Goal: Complete application form: Complete application form

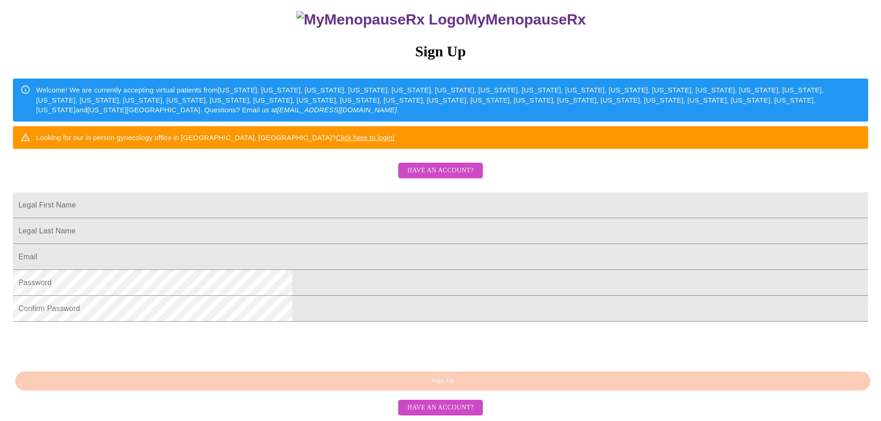
scroll to position [173, 0]
click at [432, 165] on span "Have an account?" at bounding box center [441, 171] width 66 height 12
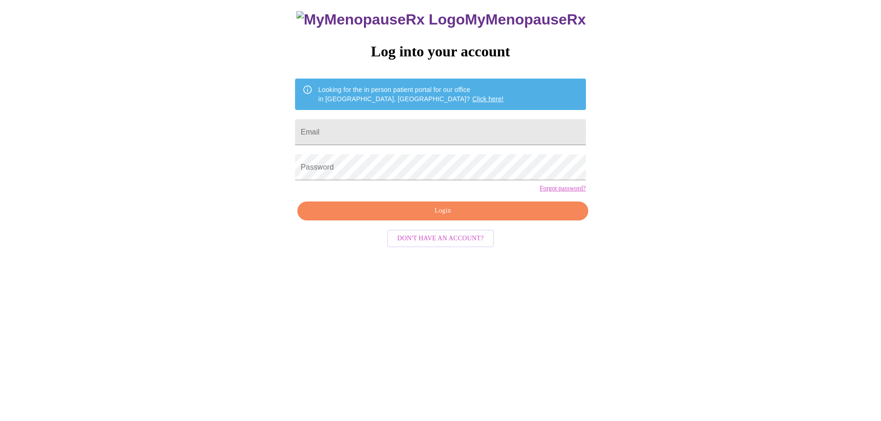
scroll to position [9, 0]
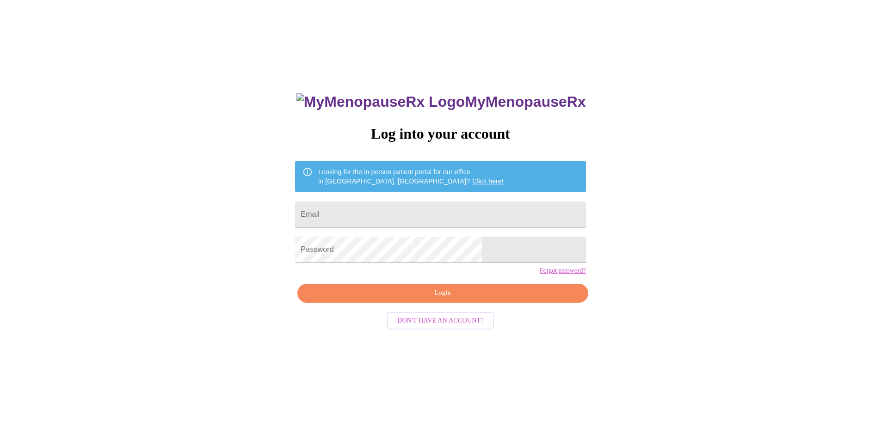
type input "[EMAIL_ADDRESS][DOMAIN_NAME]"
click at [448, 207] on input "[EMAIL_ADDRESS][DOMAIN_NAME]" at bounding box center [440, 215] width 291 height 26
drag, startPoint x: 446, startPoint y: 306, endPoint x: 452, endPoint y: 301, distance: 7.6
click at [451, 303] on button "Login" at bounding box center [442, 293] width 291 height 19
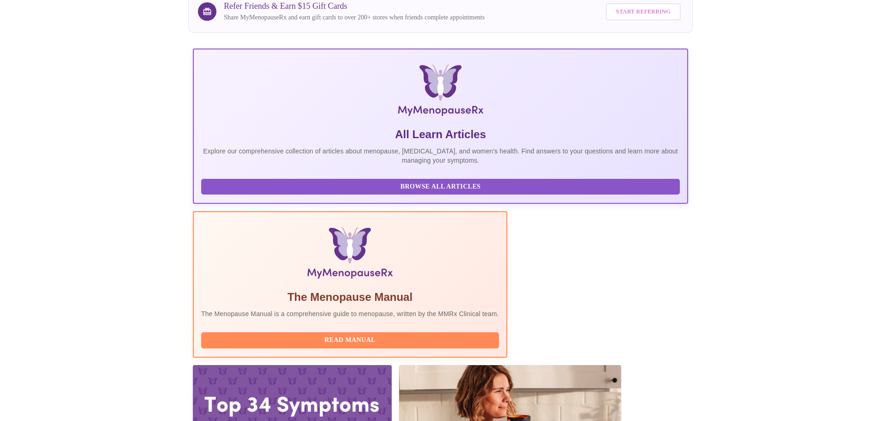
scroll to position [85, 0]
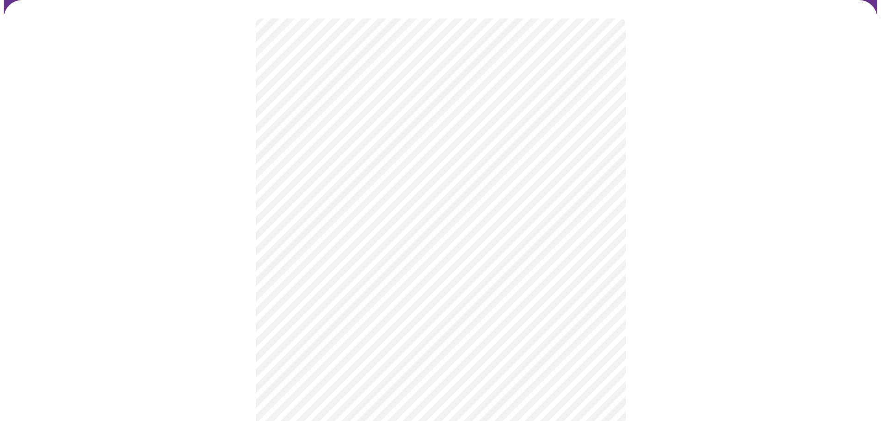
scroll to position [93, 0]
click at [604, 98] on body "MyMenopauseRx Appointments Messaging Labs Uploads Medications Community Refer a…" at bounding box center [444, 189] width 881 height 556
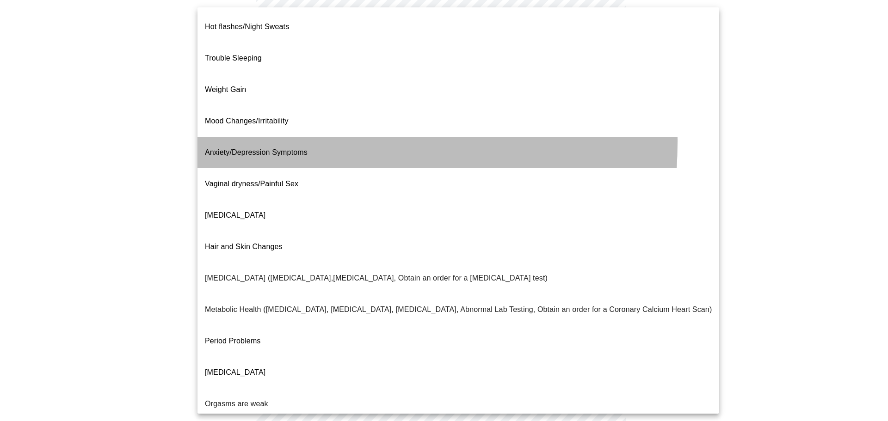
click at [283, 148] on span "Anxiety/Depression Symptoms" at bounding box center [256, 152] width 103 height 8
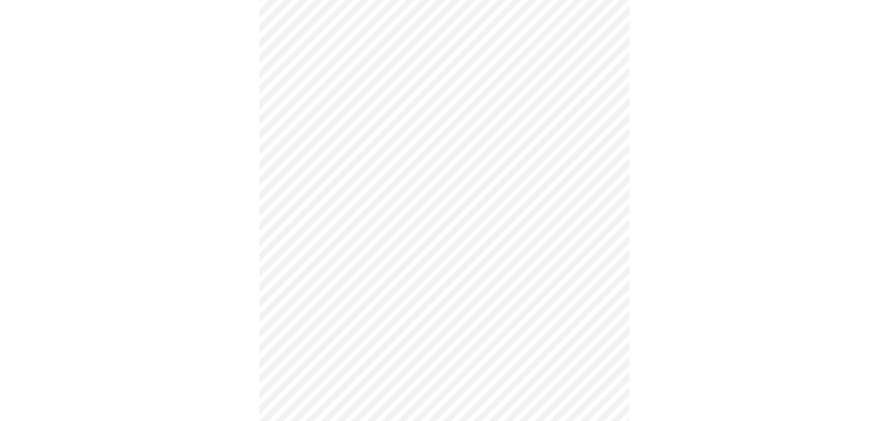
click at [603, 192] on body "MyMenopauseRx Appointments Messaging Labs Uploads Medications Community Refer a…" at bounding box center [441, 186] width 874 height 550
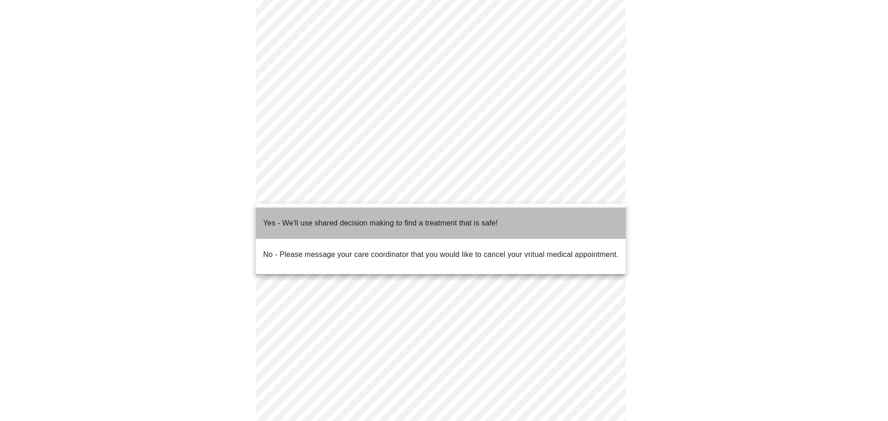
click at [446, 218] on p "Yes - We'll use shared decision making to find a treatment that is safe!" at bounding box center [380, 223] width 235 height 11
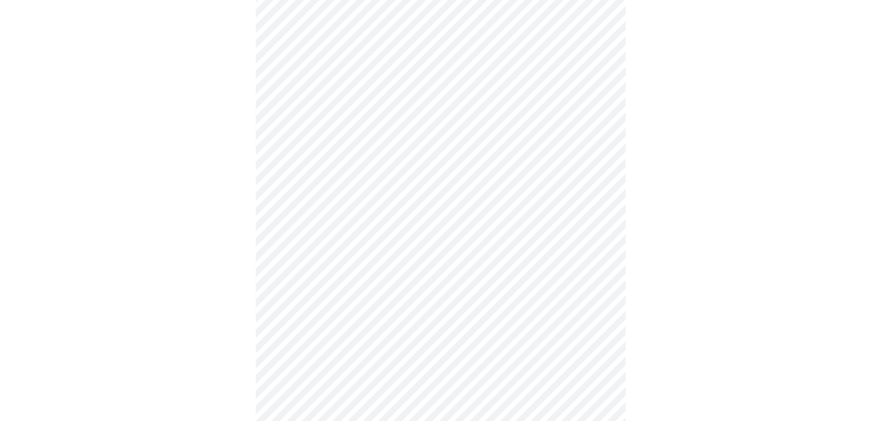
click at [708, 239] on div at bounding box center [441, 215] width 874 height 481
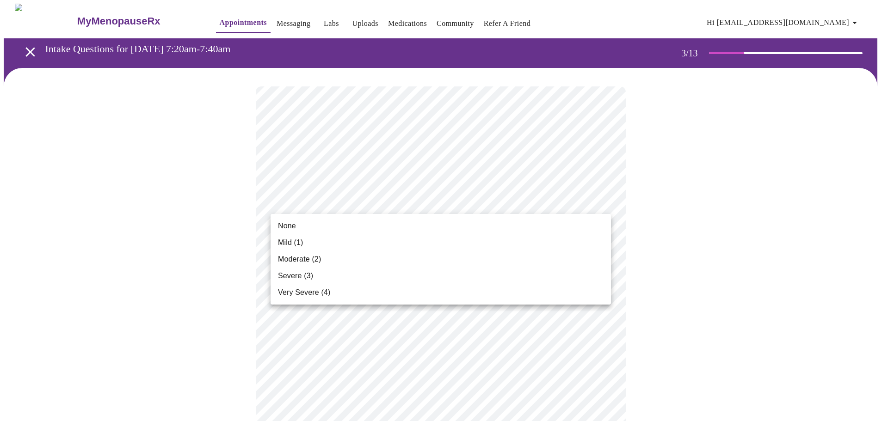
click at [309, 256] on span "Moderate (2)" at bounding box center [299, 259] width 43 height 11
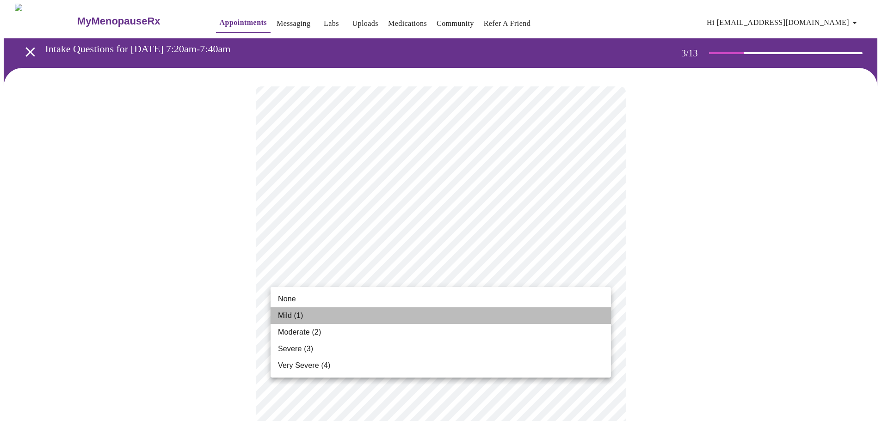
click at [285, 314] on span "Mild (1)" at bounding box center [290, 315] width 25 height 11
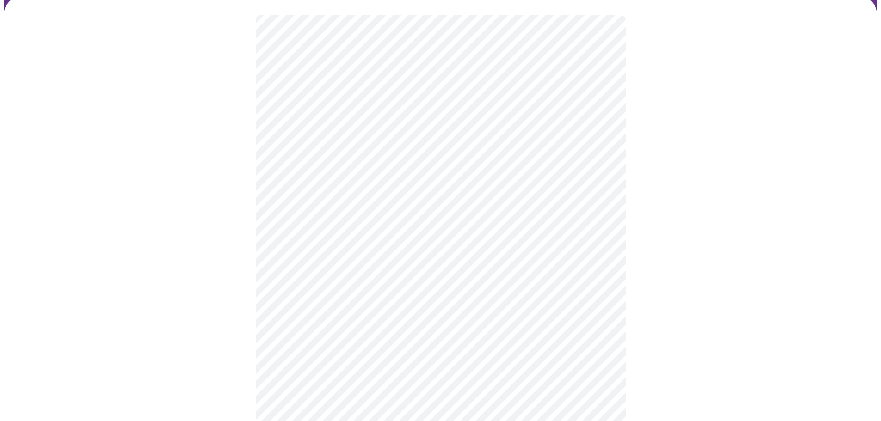
scroll to position [93, 0]
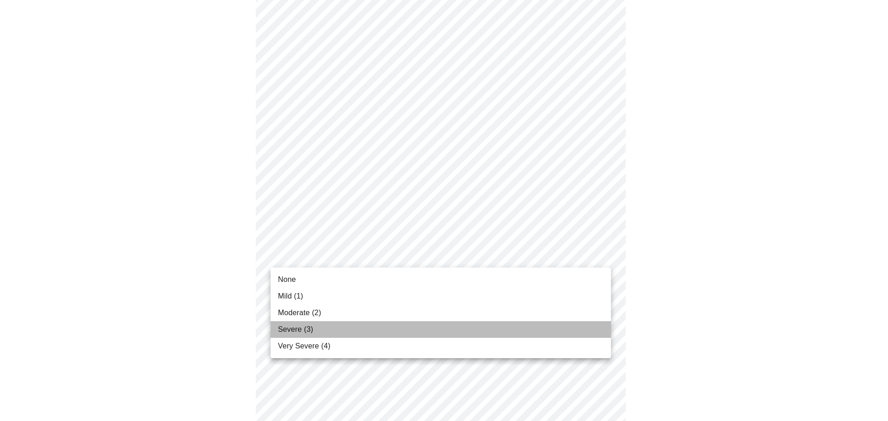
click at [323, 323] on li "Severe (3)" at bounding box center [441, 329] width 340 height 17
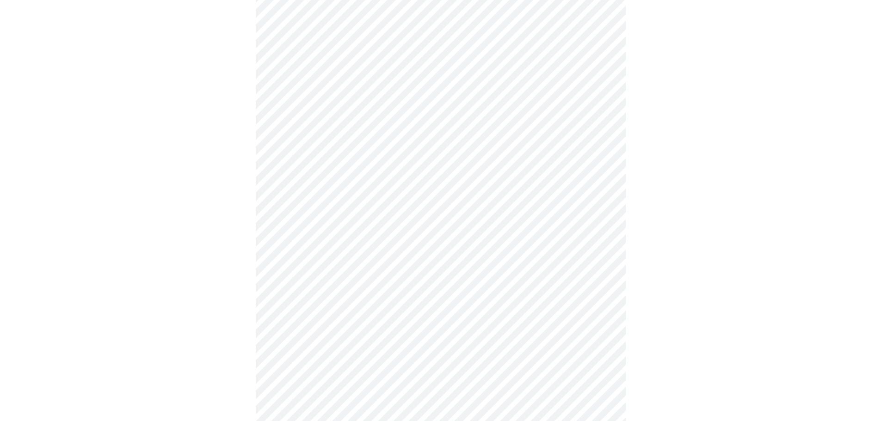
scroll to position [185, 0]
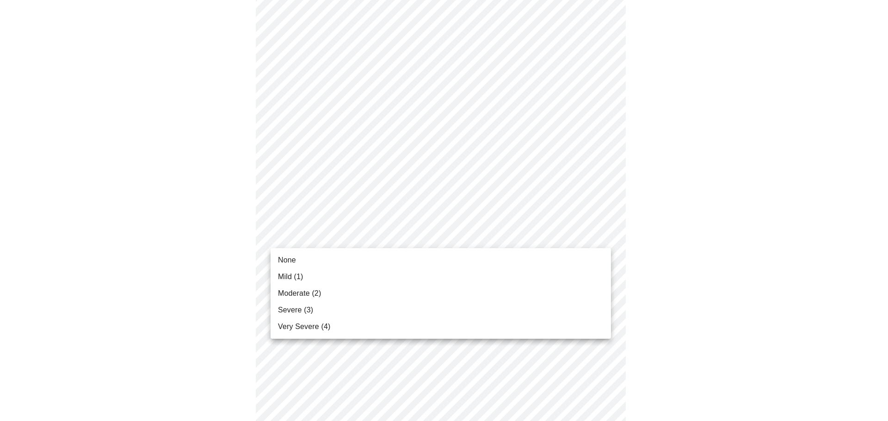
click at [602, 235] on body "MyMenopauseRx Appointments Messaging Labs Uploads Medications Community Refer a…" at bounding box center [444, 415] width 881 height 1192
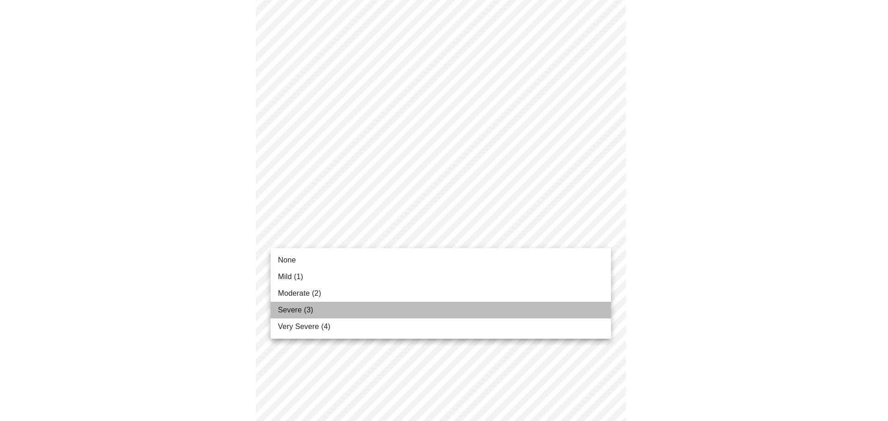
click at [509, 309] on li "Severe (3)" at bounding box center [441, 310] width 340 height 17
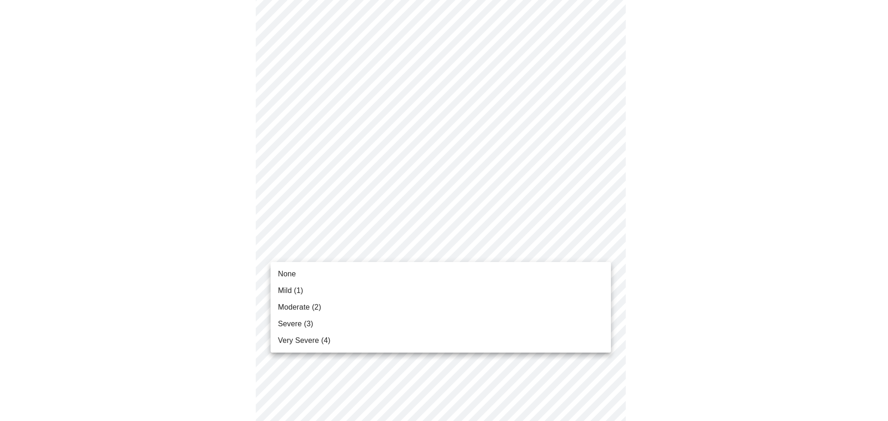
click at [603, 248] on body "MyMenopauseRx Appointments Messaging Labs Uploads Medications Community Refer a…" at bounding box center [444, 361] width 881 height 1179
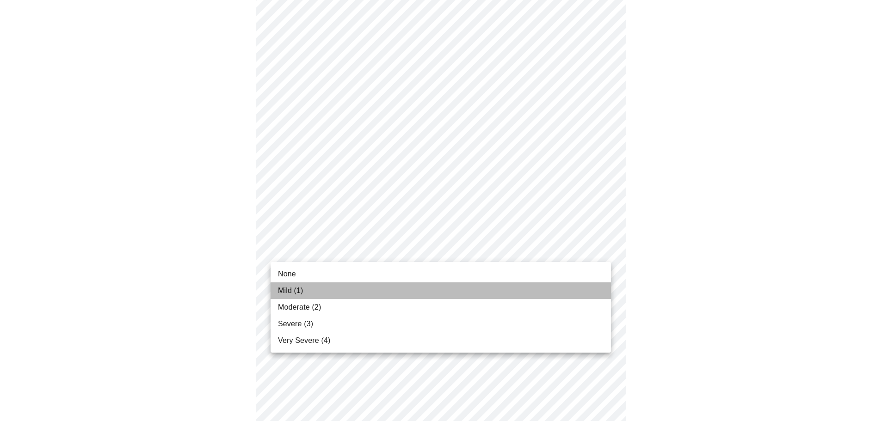
click at [569, 292] on li "Mild (1)" at bounding box center [441, 291] width 340 height 17
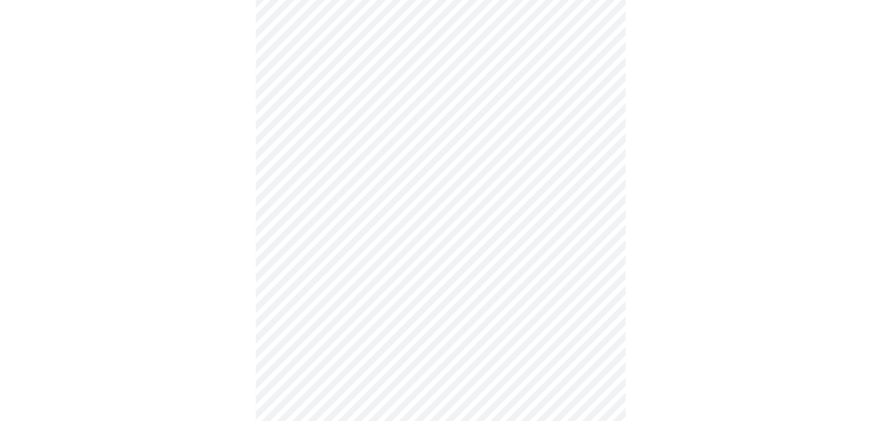
scroll to position [278, 0]
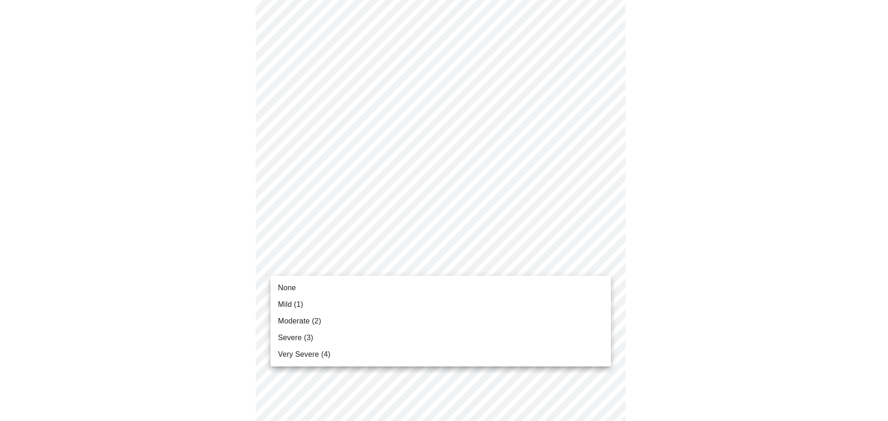
click at [604, 265] on body "MyMenopauseRx Appointments Messaging Labs Uploads Medications Community Refer a…" at bounding box center [444, 309] width 881 height 1166
click at [583, 298] on li "Mild (1)" at bounding box center [441, 305] width 340 height 17
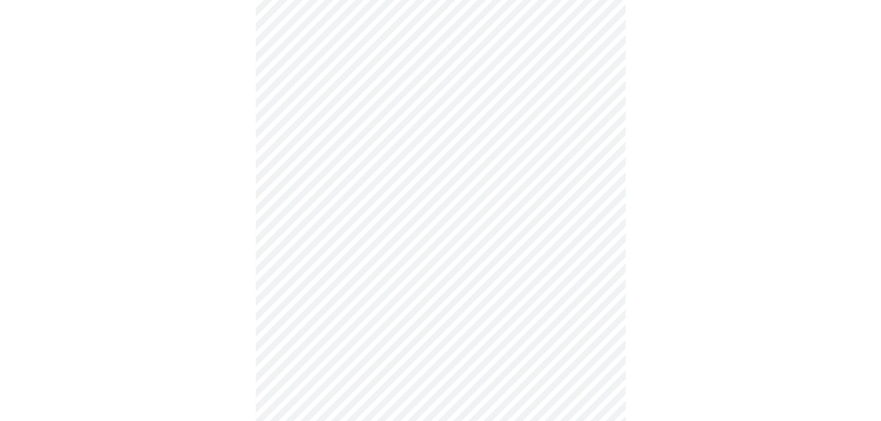
scroll to position [370, 0]
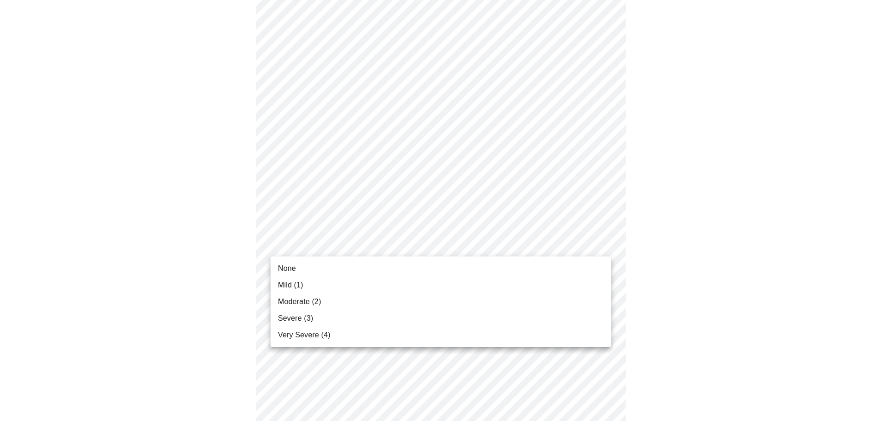
click at [606, 242] on body "MyMenopauseRx Appointments Messaging Labs Uploads Medications Community Refer a…" at bounding box center [444, 210] width 881 height 1153
click at [538, 299] on li "Moderate (2)" at bounding box center [441, 302] width 340 height 17
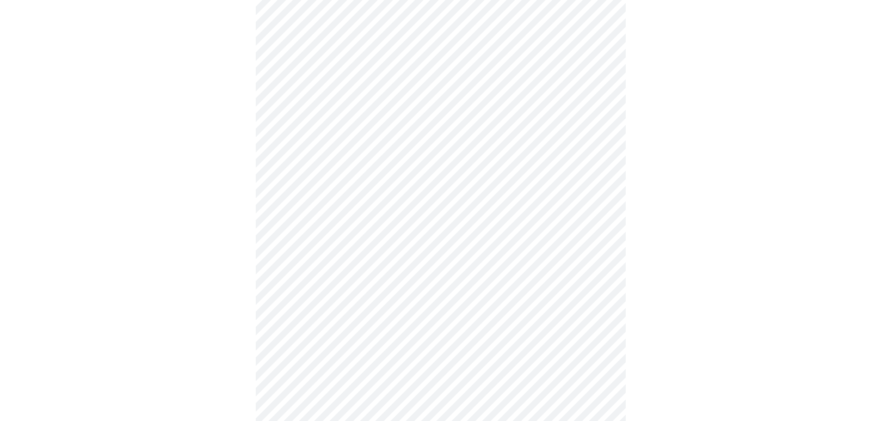
click at [771, 255] on div at bounding box center [441, 236] width 874 height 1076
click at [600, 225] on body "MyMenopauseRx Appointments Messaging Labs Uploads Medications Community Refer a…" at bounding box center [444, 111] width 881 height 1140
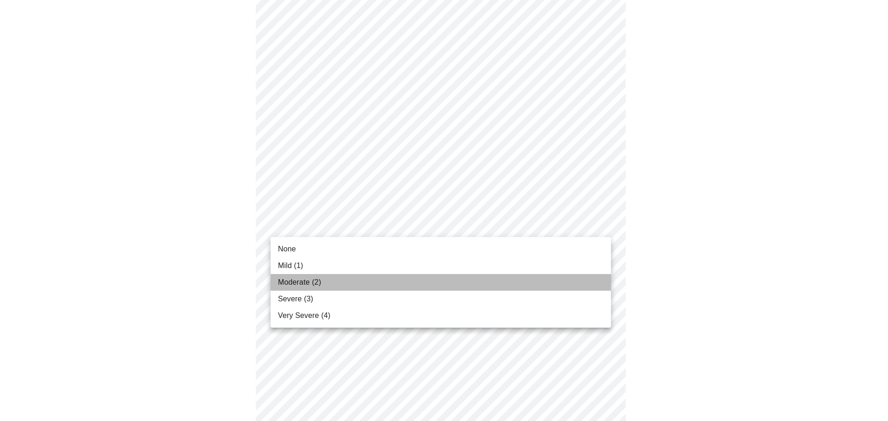
click at [570, 285] on li "Moderate (2)" at bounding box center [441, 282] width 340 height 17
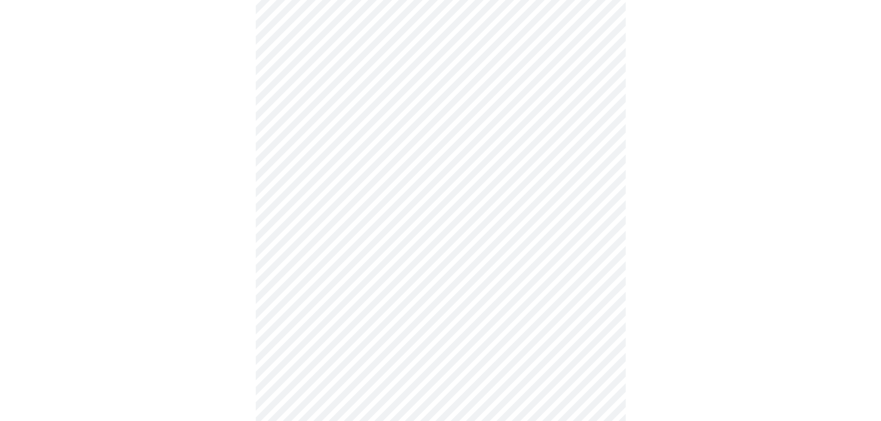
click at [711, 239] on div at bounding box center [441, 136] width 874 height 1063
click at [604, 205] on body "MyMenopauseRx Appointments Messaging Labs Uploads Medications Community Refer a…" at bounding box center [444, 12] width 881 height 1127
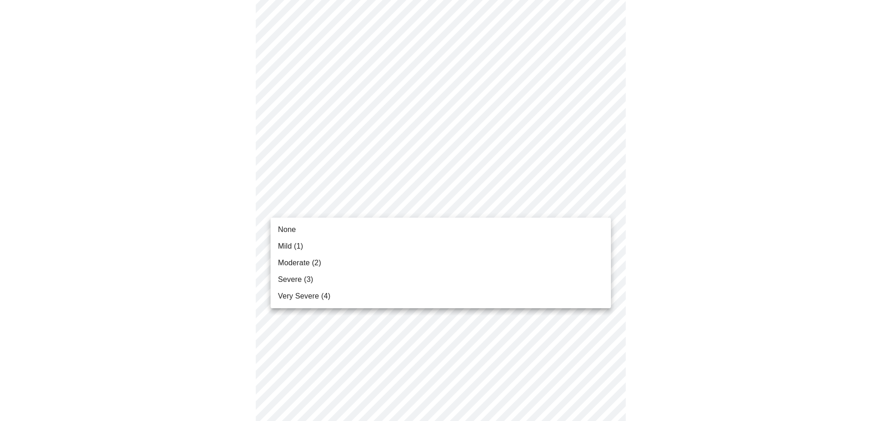
click at [582, 248] on li "Mild (1)" at bounding box center [441, 246] width 340 height 17
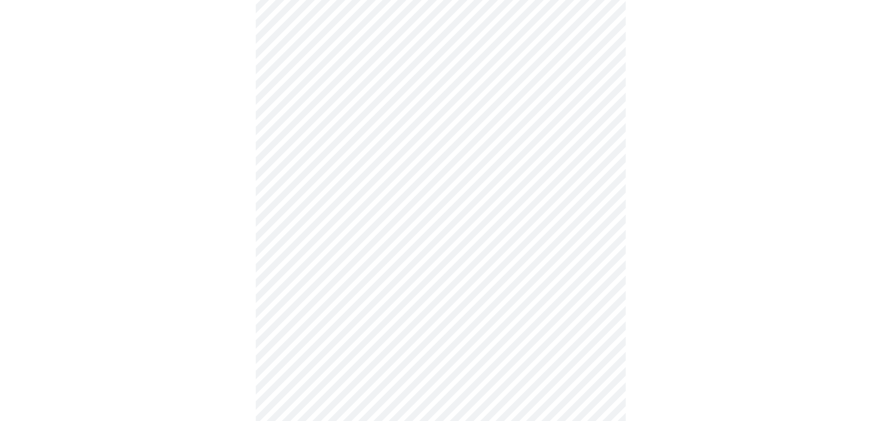
scroll to position [601, 0]
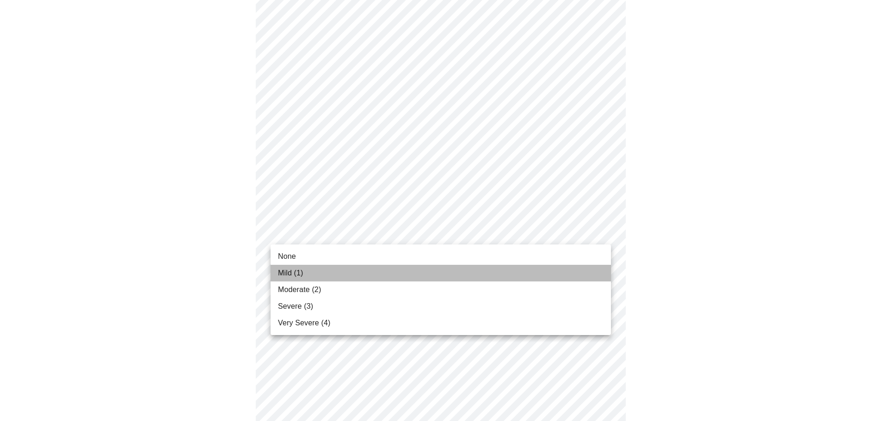
click at [589, 273] on li "Mild (1)" at bounding box center [441, 273] width 340 height 17
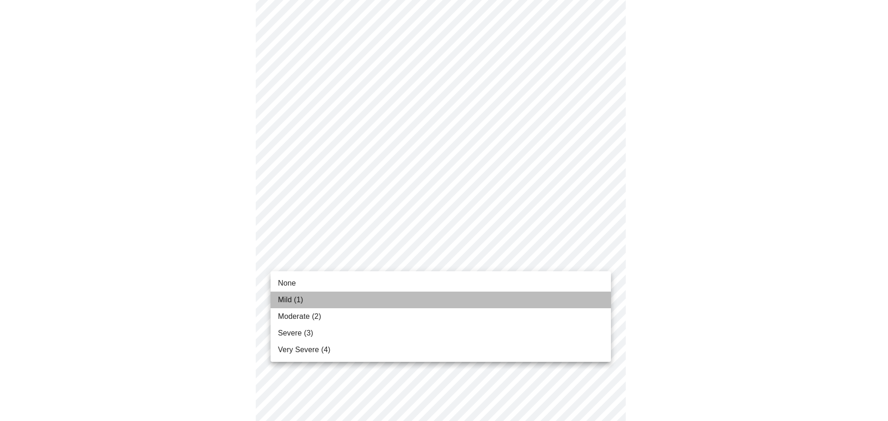
click at [577, 296] on li "Mild (1)" at bounding box center [441, 300] width 340 height 17
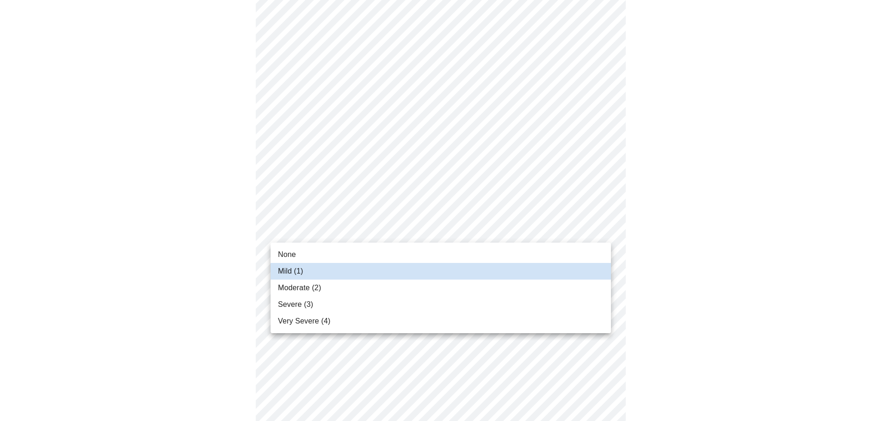
click at [601, 231] on body "MyMenopauseRx Appointments Messaging Labs Uploads Medications Community Refer a…" at bounding box center [444, 297] width 881 height 1088
click at [329, 285] on li "Moderate (2)" at bounding box center [441, 288] width 340 height 17
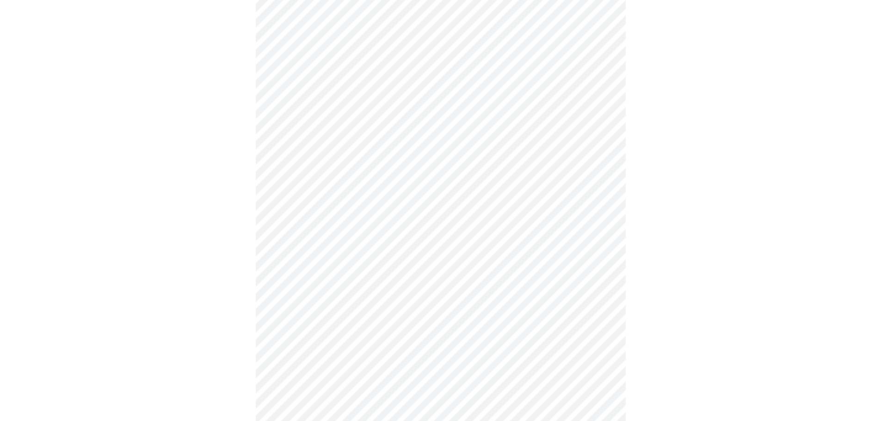
click at [775, 270] on div at bounding box center [441, 329] width 874 height 1024
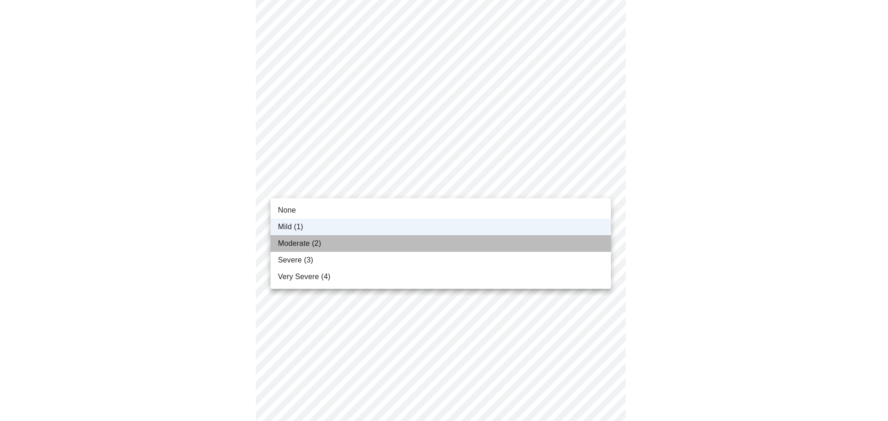
click at [585, 243] on li "Moderate (2)" at bounding box center [441, 243] width 340 height 17
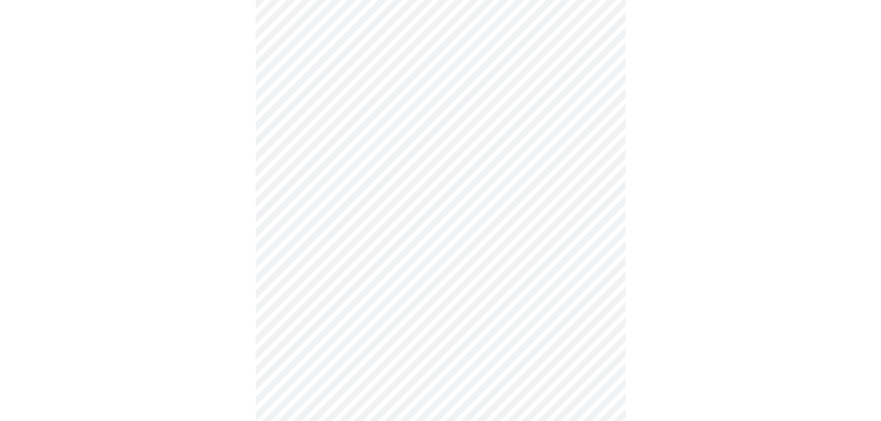
click at [707, 216] on div at bounding box center [441, 5] width 874 height 1024
click at [602, 194] on body "MyMenopauseRx Appointments Messaging Labs Uploads Medications Community Refer a…" at bounding box center [444, 90] width 881 height 913
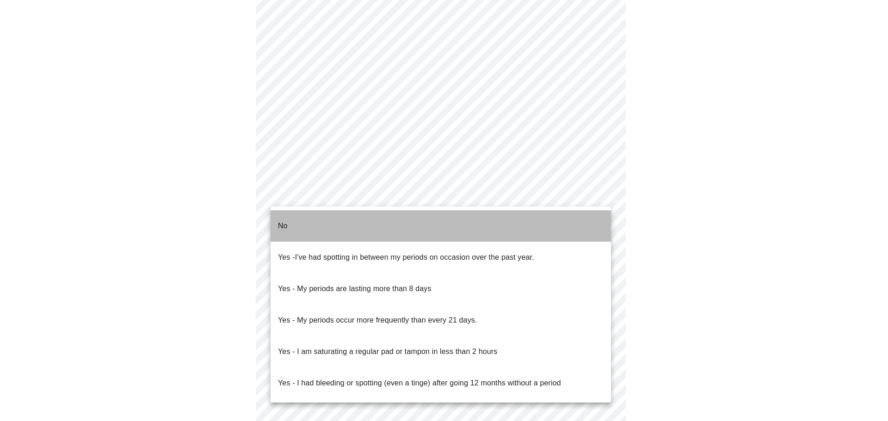
click at [556, 218] on li "No" at bounding box center [441, 225] width 340 height 31
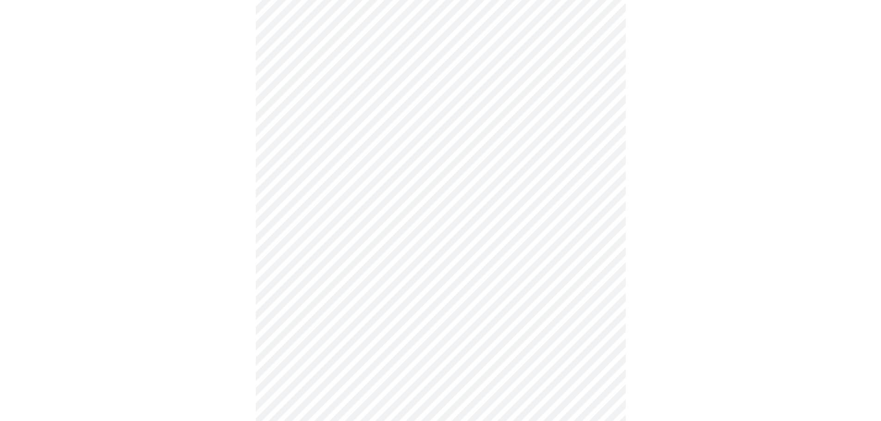
click at [708, 204] on div at bounding box center [441, 119] width 874 height 843
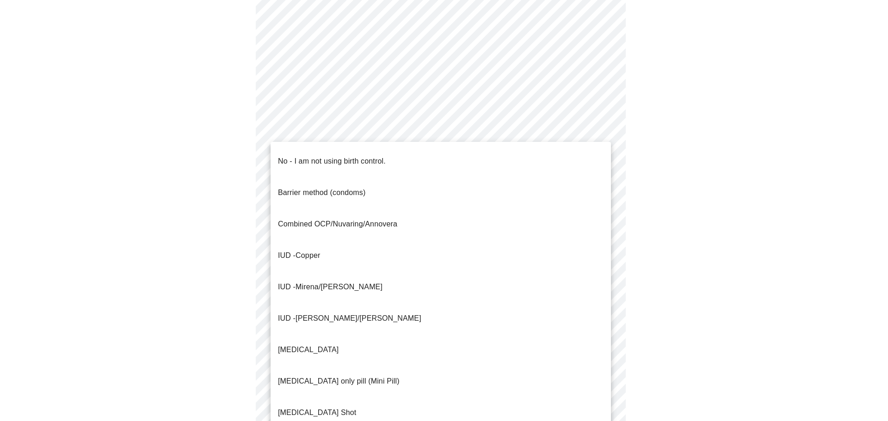
click at [600, 216] on body "MyMenopauseRx Appointments Messaging Labs Uploads Medications Community Refer a…" at bounding box center [444, 41] width 881 height 908
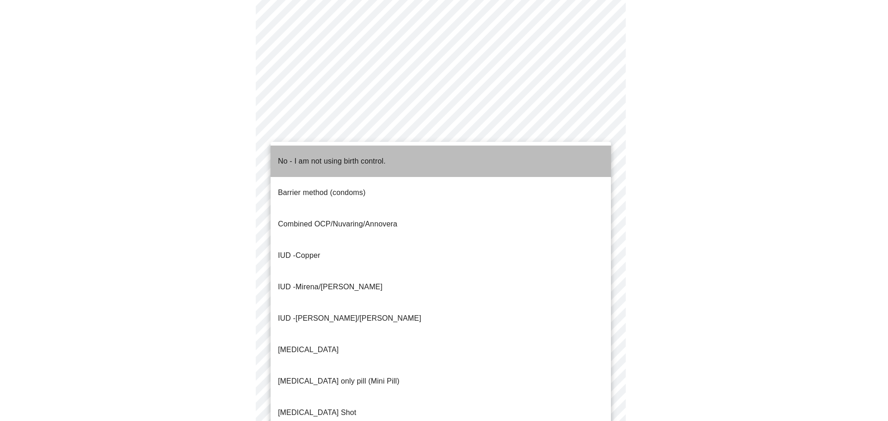
click at [331, 156] on p "No - I am not using birth control." at bounding box center [332, 161] width 108 height 11
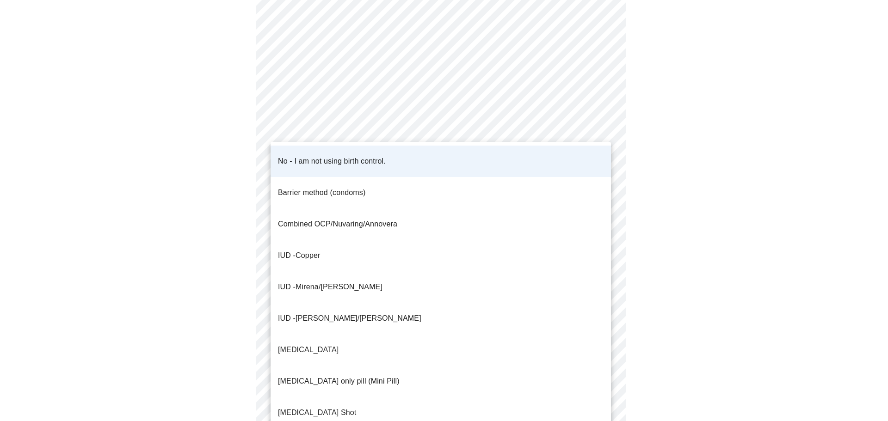
click at [599, 221] on body "MyMenopauseRx Appointments Messaging Labs Uploads Medications Community Refer a…" at bounding box center [444, 38] width 881 height 902
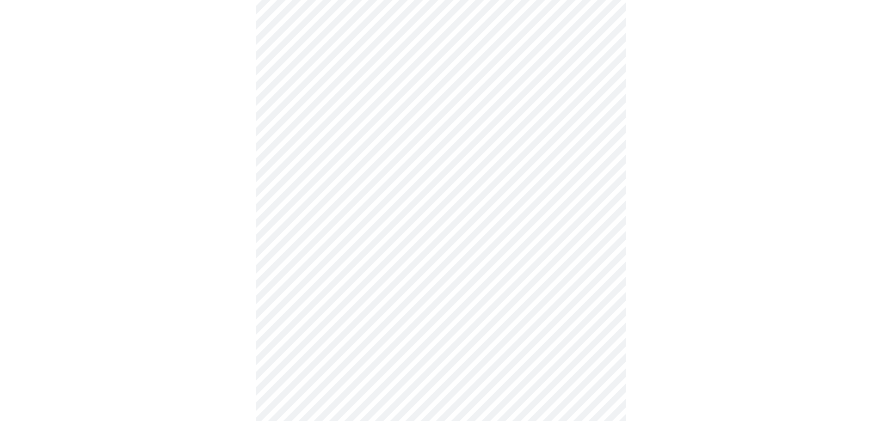
click at [781, 193] on div at bounding box center [441, 71] width 874 height 838
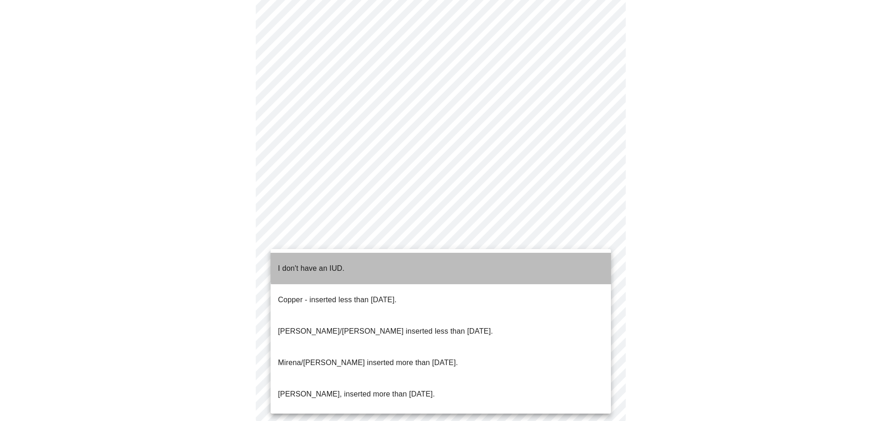
click at [520, 255] on li "I don't have an IUD." at bounding box center [441, 268] width 340 height 31
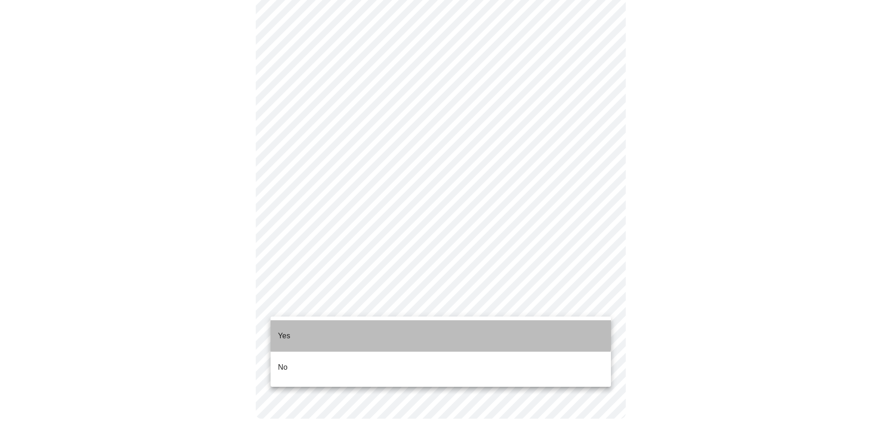
click at [423, 323] on li "Yes" at bounding box center [441, 336] width 340 height 31
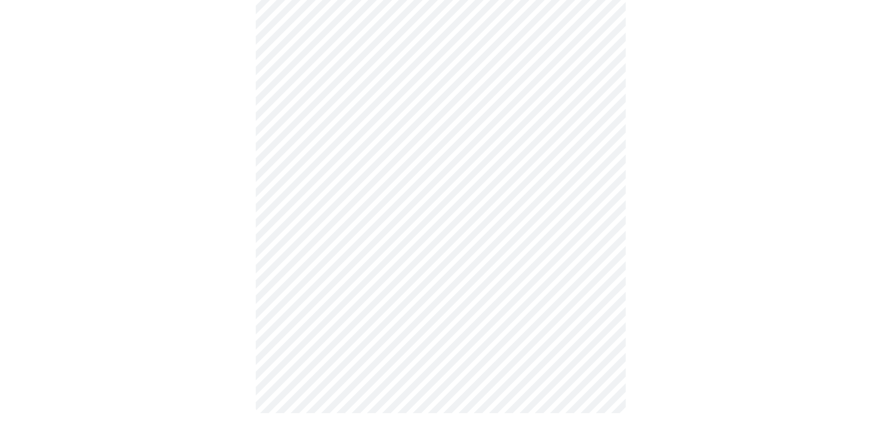
click at [827, 241] on div at bounding box center [441, 18] width 874 height 827
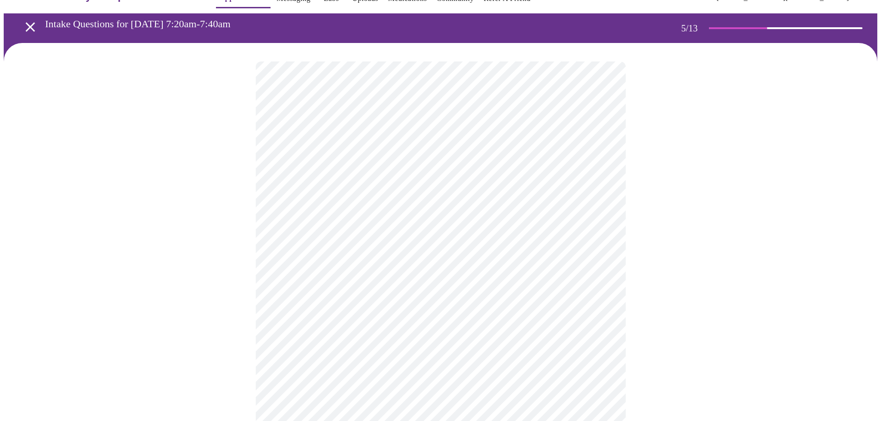
scroll to position [46, 0]
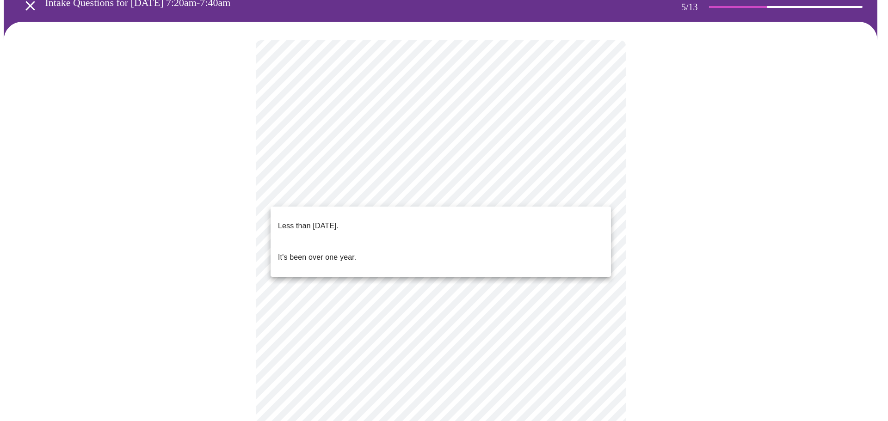
click at [601, 193] on body "MyMenopauseRx Appointments Messaging Labs Uploads Medications Community Refer a…" at bounding box center [444, 331] width 881 height 749
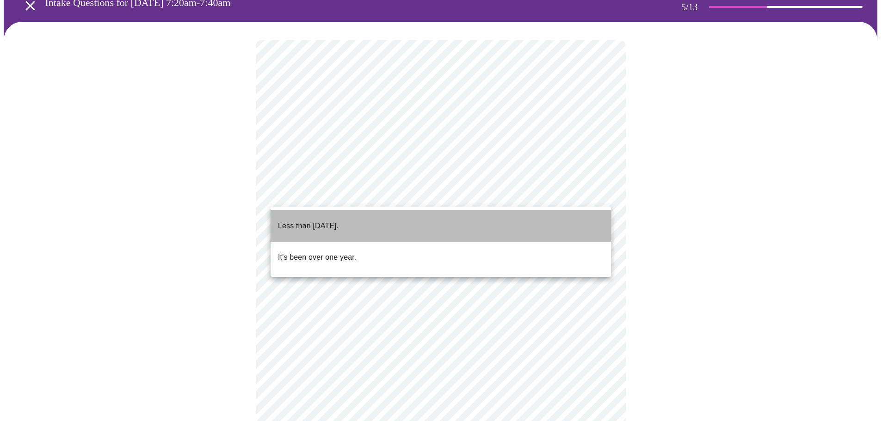
click at [546, 219] on li "Less than [DATE]." at bounding box center [441, 225] width 340 height 31
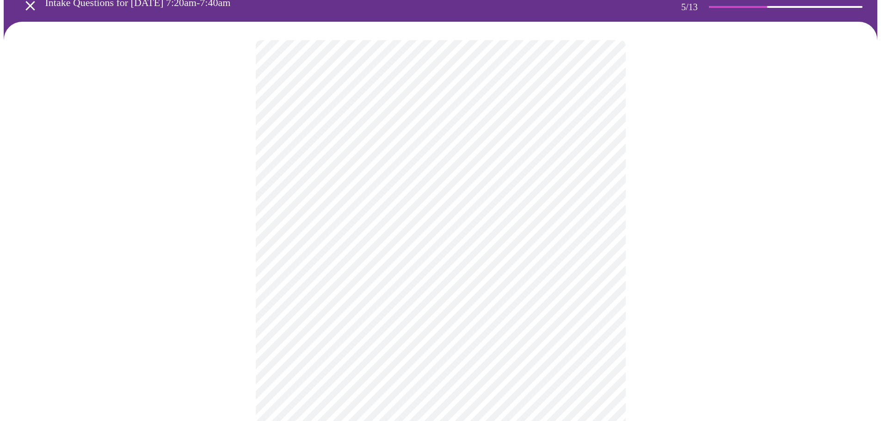
click at [693, 209] on div at bounding box center [441, 362] width 874 height 680
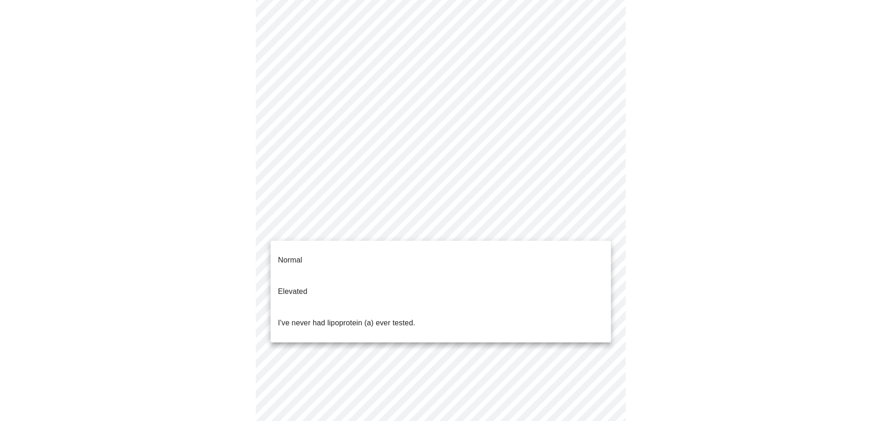
click at [598, 225] on body "MyMenopauseRx Appointments Messaging Labs Uploads Medications Community Refer a…" at bounding box center [444, 283] width 881 height 744
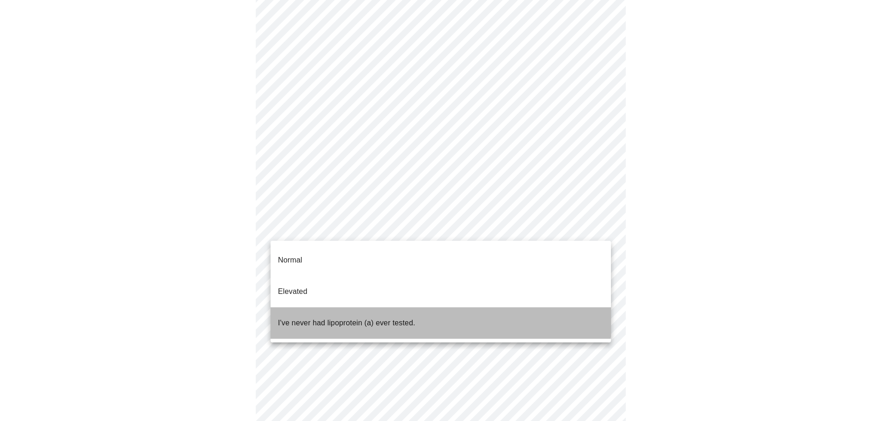
click at [337, 318] on p "I've never had lipoprotein (a) ever tested." at bounding box center [346, 323] width 137 height 11
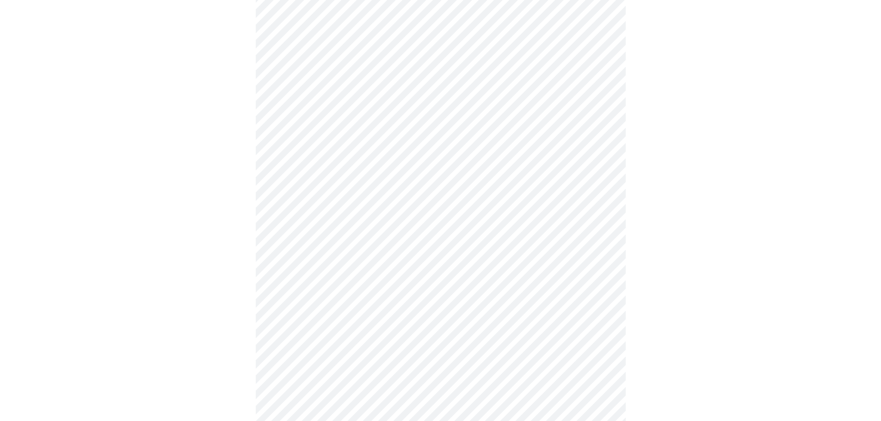
click at [699, 253] on div at bounding box center [441, 312] width 874 height 674
click at [232, 275] on div at bounding box center [441, 256] width 874 height 654
click at [781, 286] on div at bounding box center [441, 154] width 874 height 634
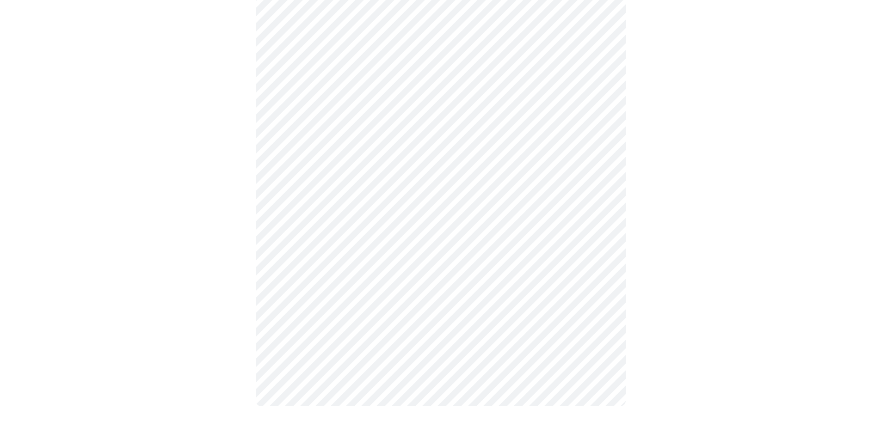
scroll to position [257, 0]
click at [767, 234] on div at bounding box center [441, 118] width 874 height 614
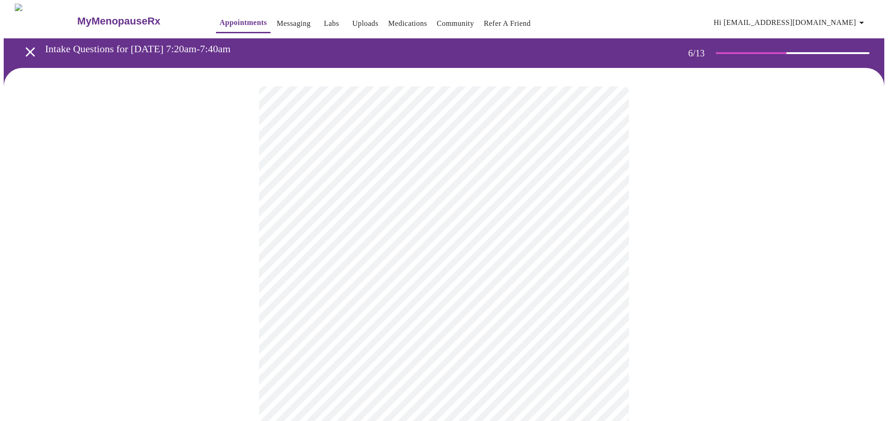
click at [409, 266] on body "MyMenopauseRx Appointments Messaging Labs Uploads Medications Community Refer a…" at bounding box center [444, 251] width 881 height 494
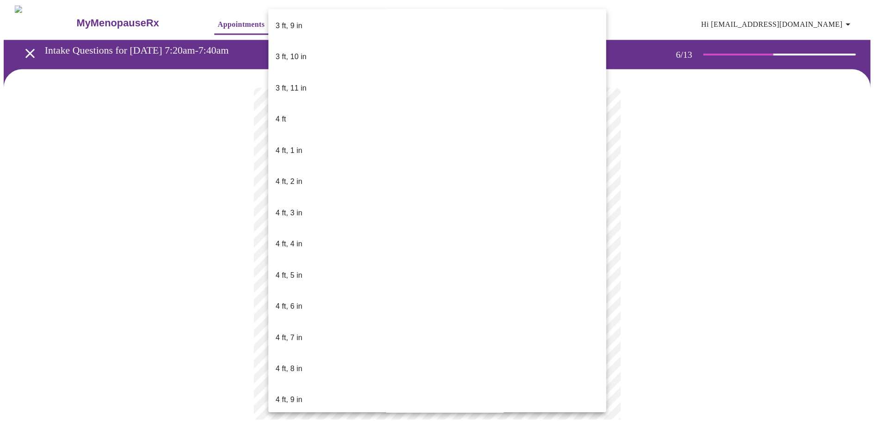
scroll to position [324, 0]
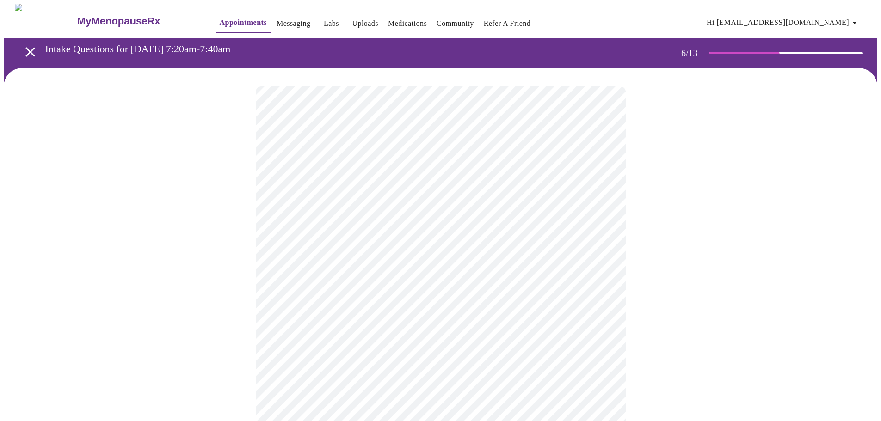
click at [777, 273] on div at bounding box center [441, 280] width 874 height 424
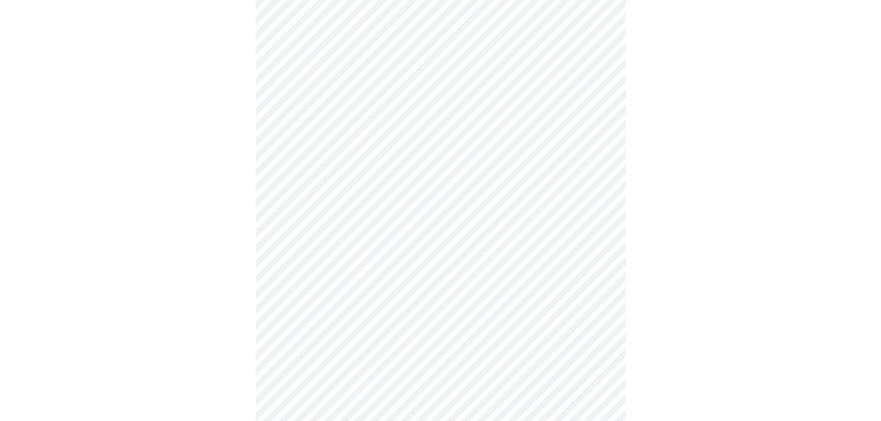
scroll to position [2359, 0]
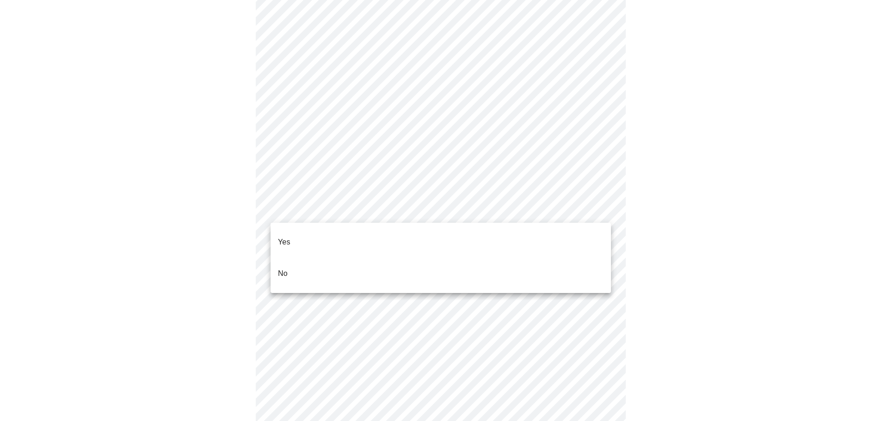
click at [549, 258] on li "No" at bounding box center [441, 273] width 340 height 31
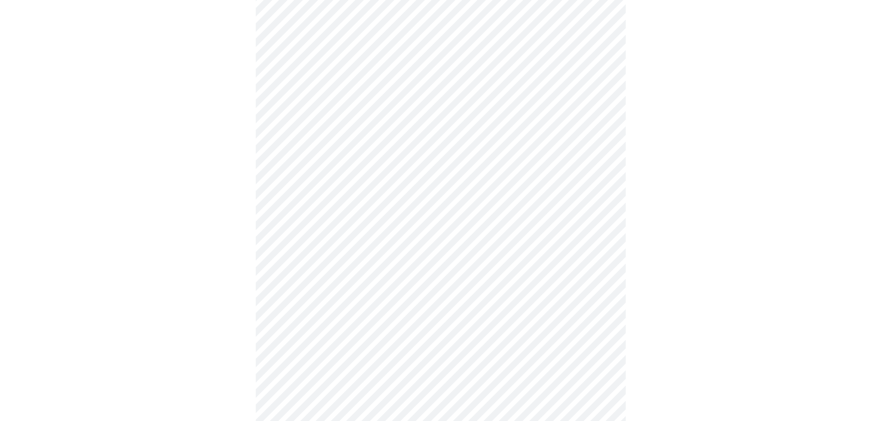
scroll to position [2498, 0]
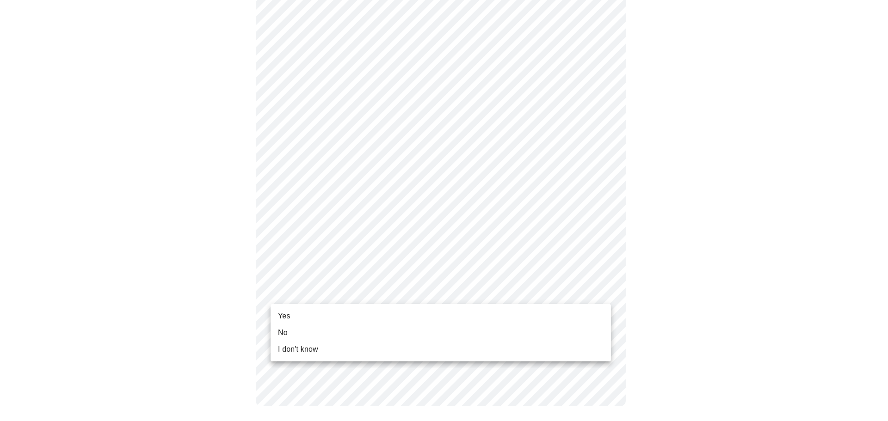
click at [285, 315] on span "Yes" at bounding box center [284, 316] width 12 height 11
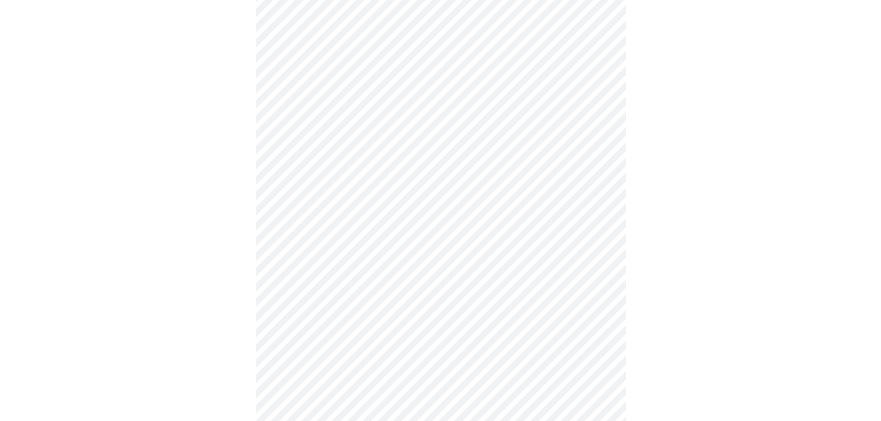
scroll to position [0, 0]
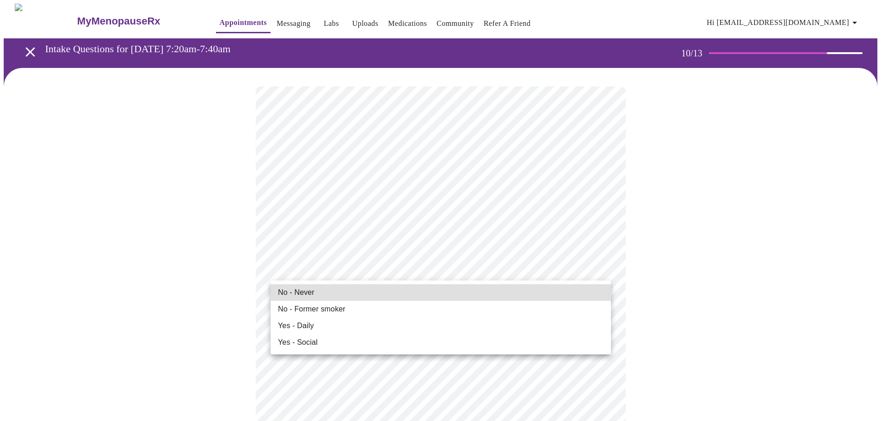
click at [301, 293] on span "No - Never" at bounding box center [296, 292] width 37 height 11
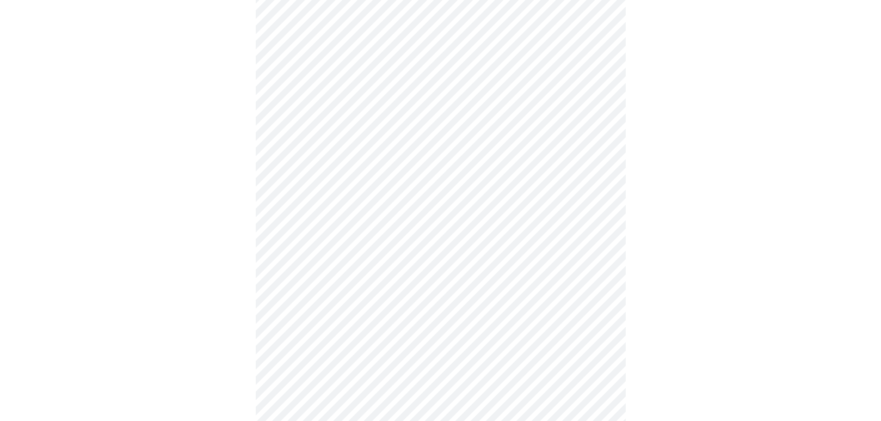
scroll to position [740, 0]
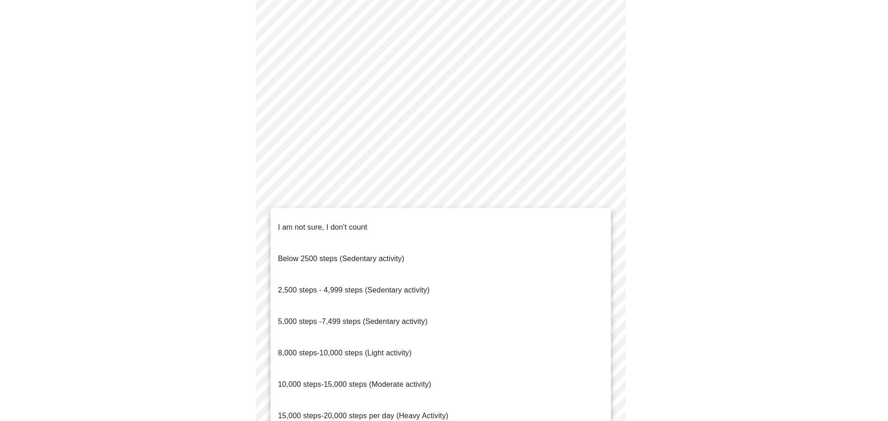
click at [522, 338] on li "8,000 steps-10,000 steps (Light activity)" at bounding box center [441, 353] width 340 height 31
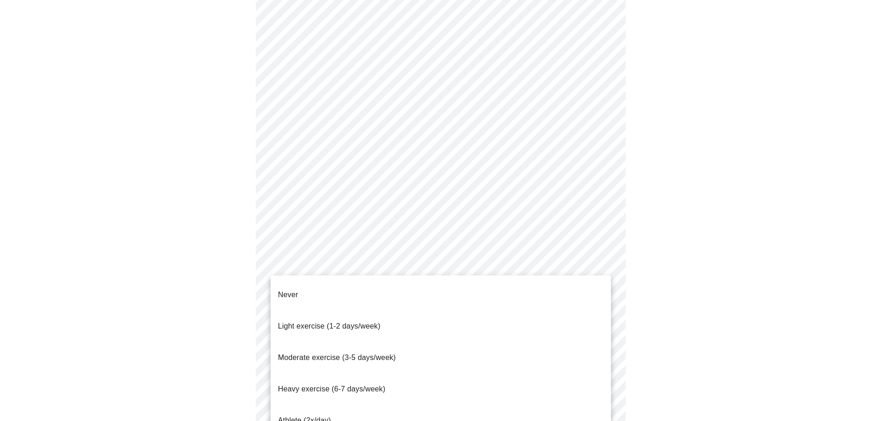
click at [369, 354] on span "Moderate exercise (3-5 days/week)" at bounding box center [337, 358] width 118 height 8
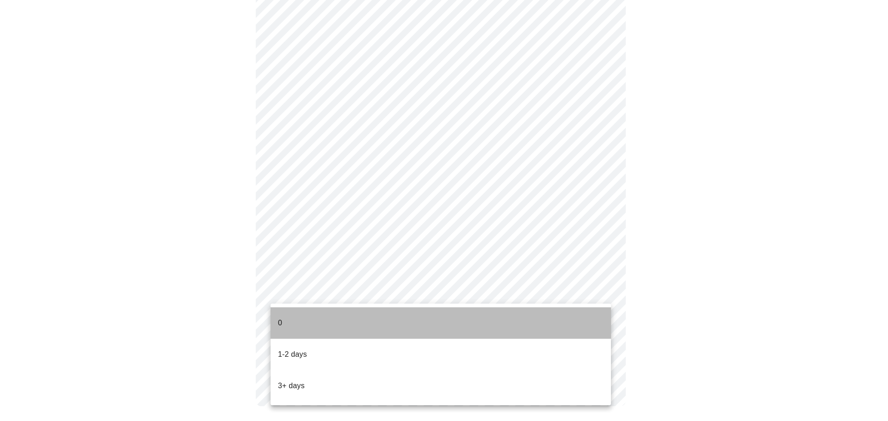
click at [529, 319] on li "0" at bounding box center [441, 323] width 340 height 31
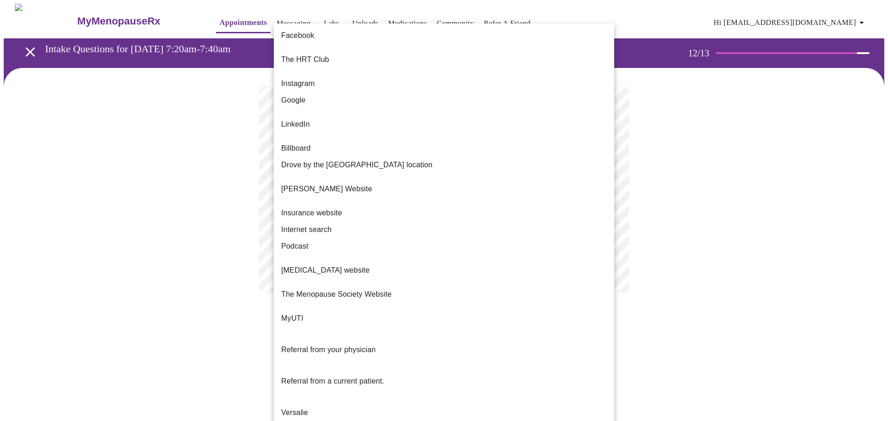
click at [605, 189] on body "MyMenopauseRx Appointments Messaging Labs Uploads Medications Community Refer a…" at bounding box center [444, 158] width 881 height 308
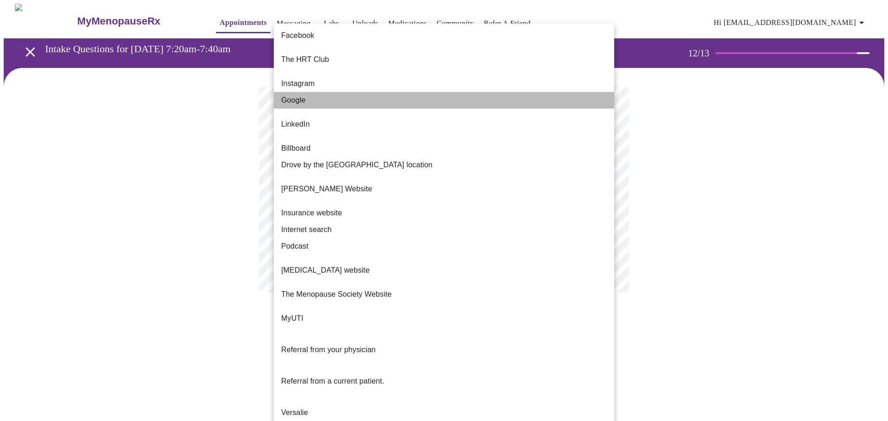
click at [291, 95] on span "Google" at bounding box center [293, 100] width 25 height 11
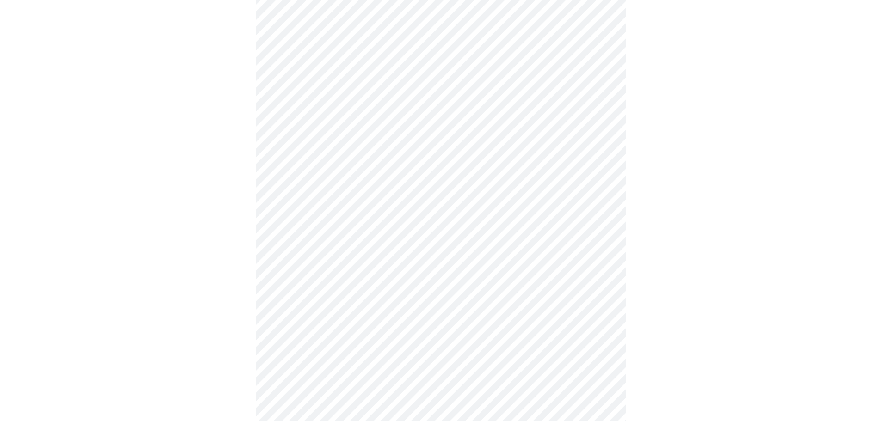
scroll to position [329, 0]
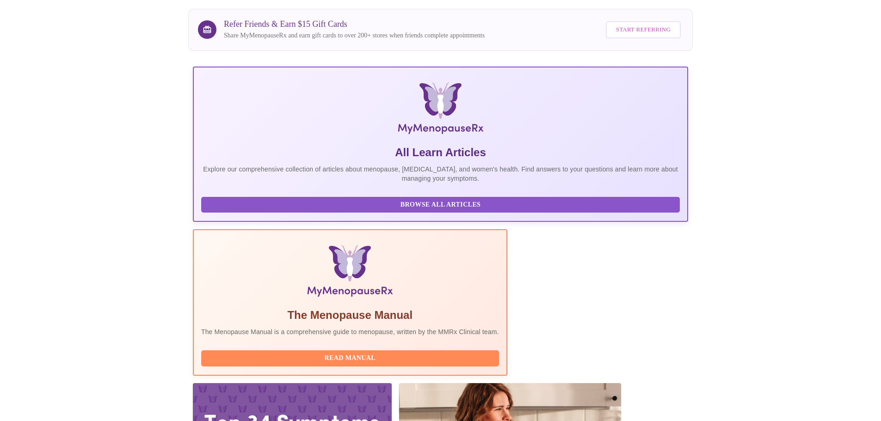
scroll to position [85, 0]
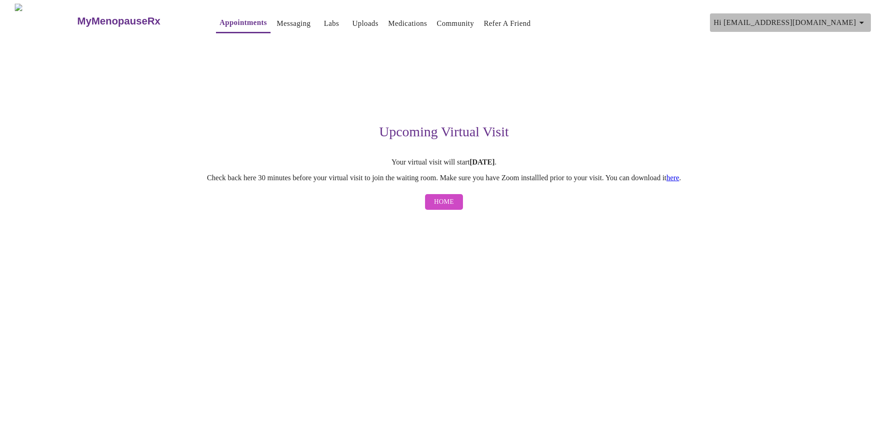
click at [864, 22] on icon "button" at bounding box center [861, 23] width 5 height 2
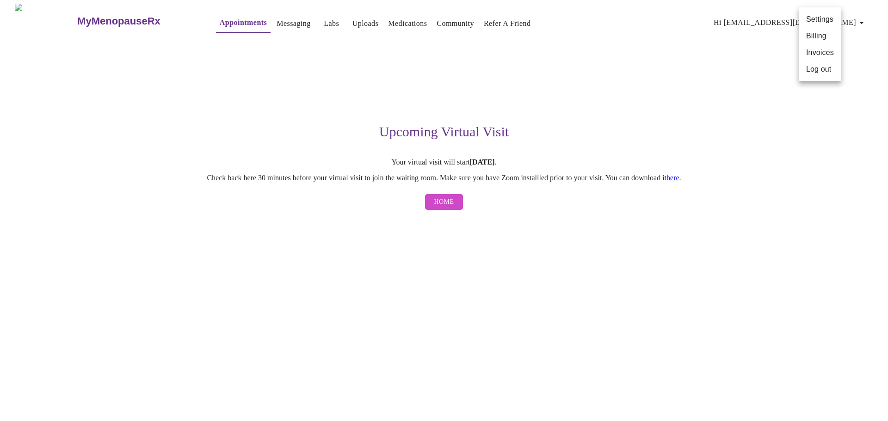
click at [820, 68] on li "Log out" at bounding box center [820, 69] width 43 height 17
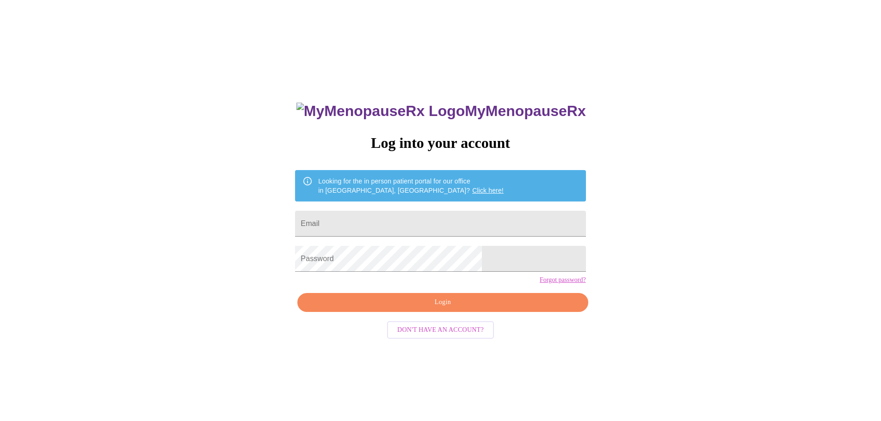
type input "[EMAIL_ADDRESS][DOMAIN_NAME]"
